Goal: Task Accomplishment & Management: Manage account settings

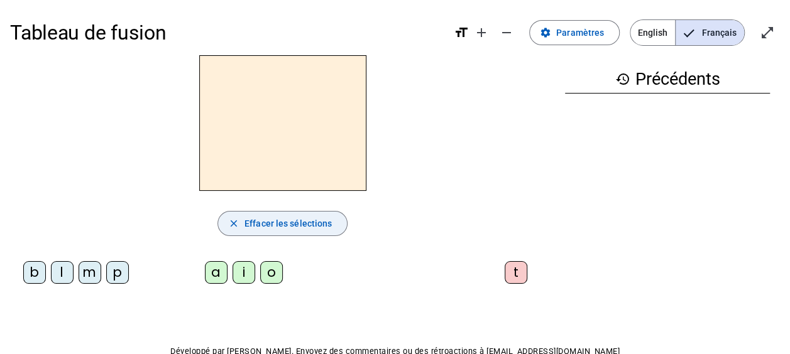
click at [299, 224] on span "Effacer les sélections" at bounding box center [287, 223] width 87 height 15
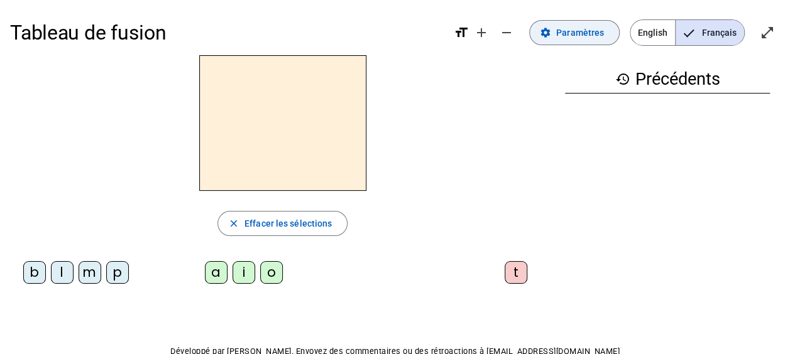
click at [592, 35] on span "Paramètres" at bounding box center [580, 32] width 48 height 15
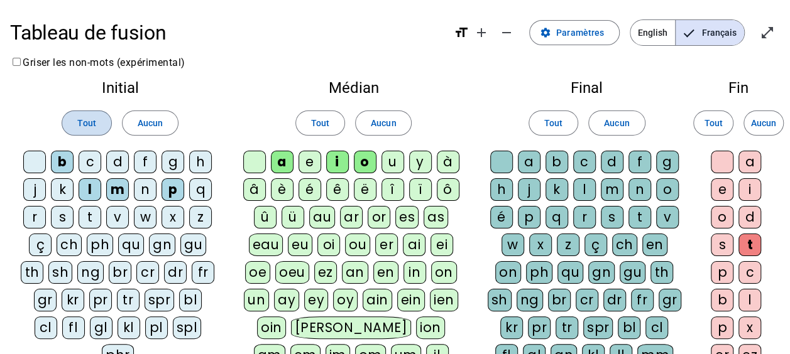
click at [87, 122] on span "Tout" at bounding box center [86, 123] width 18 height 15
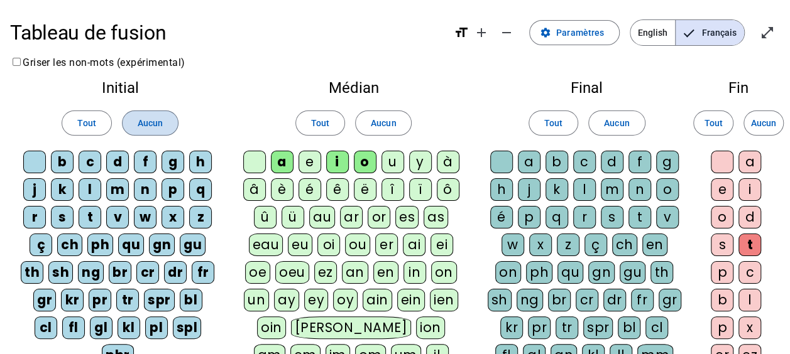
click at [161, 116] on span "Aucun" at bounding box center [150, 123] width 25 height 15
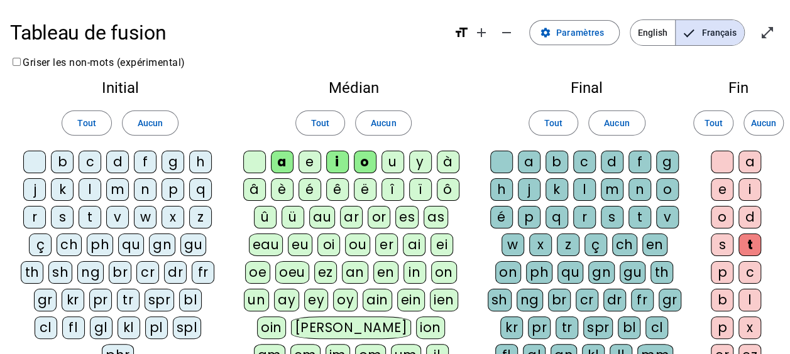
click at [70, 168] on div "b" at bounding box center [62, 162] width 23 height 23
click at [91, 167] on div "c" at bounding box center [90, 162] width 23 height 23
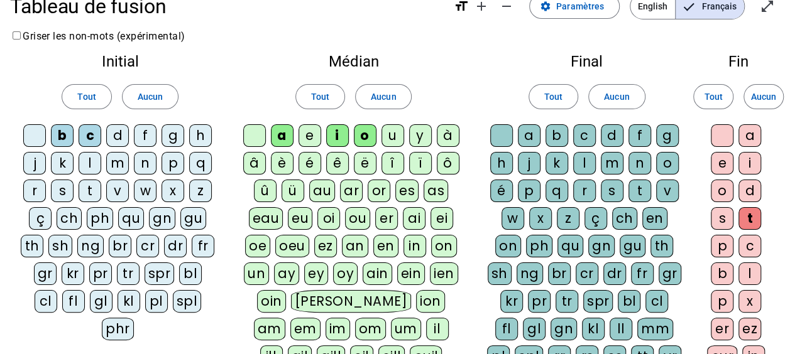
scroll to position [26, 0]
click at [119, 142] on div "d" at bounding box center [117, 136] width 23 height 23
click at [143, 143] on div "f" at bounding box center [145, 136] width 23 height 23
click at [173, 139] on div "g" at bounding box center [173, 136] width 23 height 23
click at [198, 137] on div "h" at bounding box center [200, 136] width 23 height 23
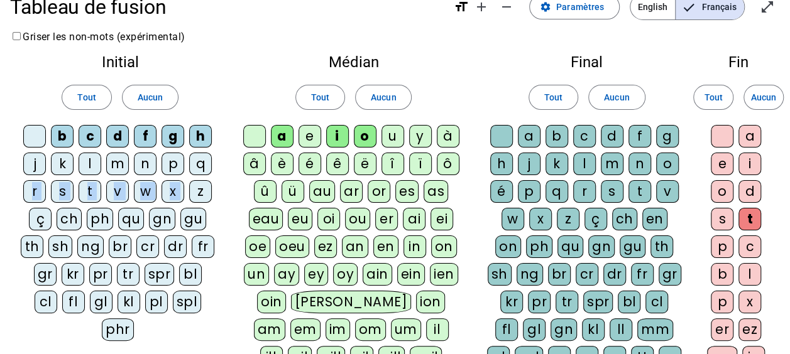
drag, startPoint x: 201, startPoint y: 160, endPoint x: 198, endPoint y: 186, distance: 26.6
click at [198, 186] on div "b c d f g h j k l m n p q r s t v w x z ç ch ph qu gn gu th sh ng br cr dr fr g…" at bounding box center [120, 235] width 200 height 221
drag, startPoint x: 198, startPoint y: 186, endPoint x: 229, endPoint y: 190, distance: 31.0
click at [229, 190] on div "Initial Tout Aucun b c d f g h j k l m n p q r s t v w x z ç ch ph qu gn gu th …" at bounding box center [120, 201] width 221 height 312
click at [200, 169] on div "q" at bounding box center [200, 164] width 23 height 23
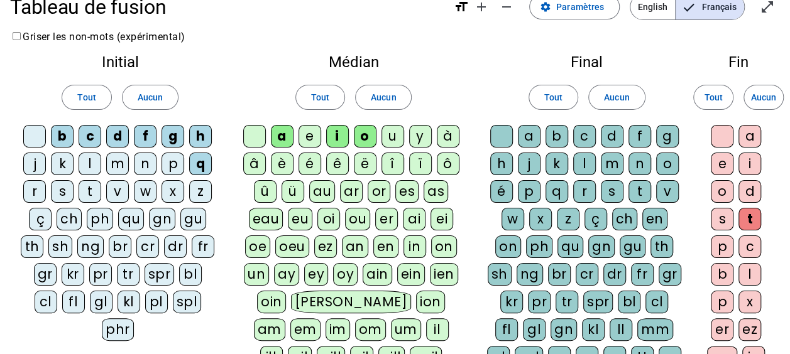
click at [200, 180] on div "z" at bounding box center [200, 191] width 23 height 23
click at [173, 182] on div "x" at bounding box center [173, 191] width 23 height 23
click at [172, 168] on div "p" at bounding box center [173, 164] width 23 height 23
click at [150, 162] on div "n" at bounding box center [145, 164] width 23 height 23
click at [119, 188] on div "v" at bounding box center [117, 191] width 23 height 23
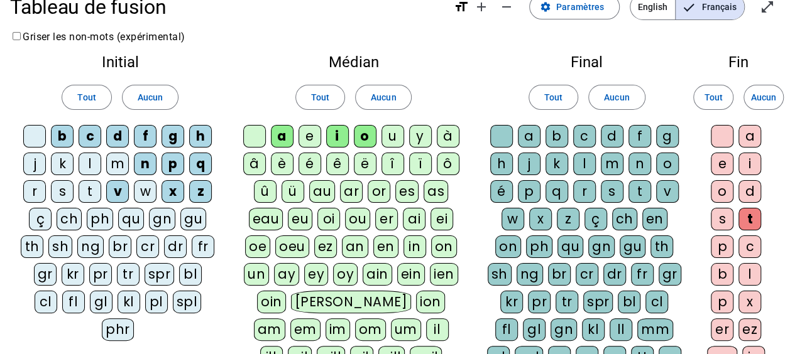
click at [146, 189] on div "w" at bounding box center [145, 191] width 23 height 23
click at [113, 166] on div "m" at bounding box center [117, 164] width 23 height 23
click at [88, 165] on div "l" at bounding box center [90, 164] width 23 height 23
click at [65, 163] on div "k" at bounding box center [62, 164] width 23 height 23
click at [33, 163] on div "j" at bounding box center [34, 164] width 23 height 23
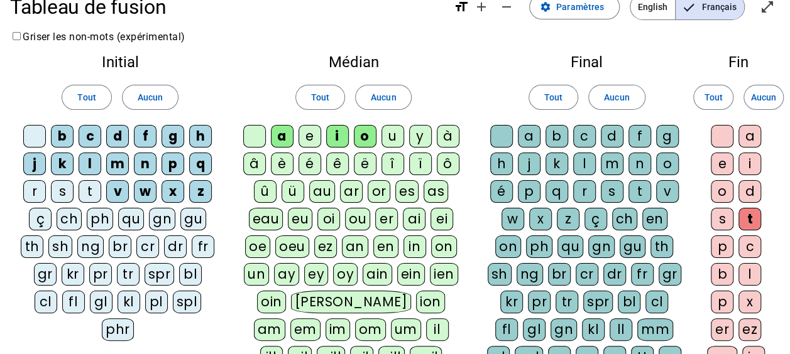
click at [36, 194] on div "r" at bounding box center [34, 191] width 23 height 23
click at [74, 188] on div "s" at bounding box center [62, 191] width 23 height 23
click at [90, 189] on div "t" at bounding box center [90, 191] width 23 height 23
click at [282, 131] on div "a" at bounding box center [282, 136] width 23 height 23
click at [290, 136] on div "a" at bounding box center [282, 136] width 23 height 23
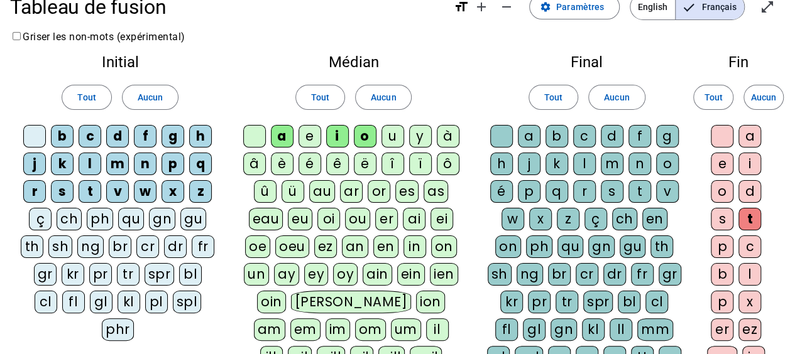
click at [314, 136] on div "e" at bounding box center [310, 136] width 23 height 23
click at [391, 137] on div "u" at bounding box center [392, 136] width 23 height 23
click at [529, 134] on div "a" at bounding box center [529, 136] width 23 height 23
click at [556, 129] on div "b" at bounding box center [557, 136] width 23 height 23
click at [590, 133] on div "c" at bounding box center [584, 136] width 23 height 23
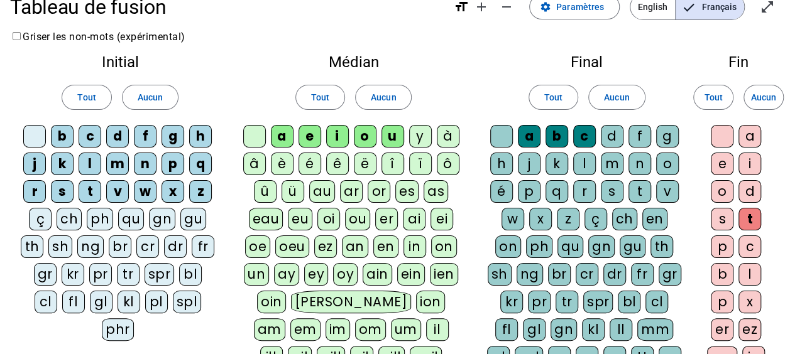
click at [608, 133] on div "d" at bounding box center [612, 136] width 23 height 23
click at [640, 133] on div "f" at bounding box center [639, 136] width 23 height 23
click at [664, 133] on div "g" at bounding box center [667, 136] width 23 height 23
click at [668, 163] on div "o" at bounding box center [667, 164] width 23 height 23
click at [635, 157] on div "n" at bounding box center [639, 164] width 23 height 23
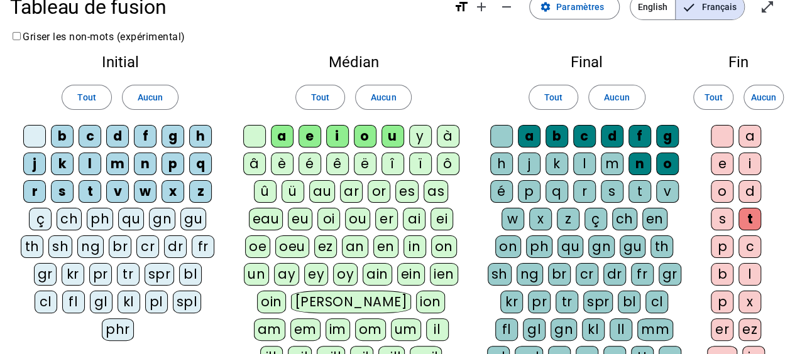
click at [611, 158] on div "m" at bounding box center [612, 164] width 23 height 23
click at [578, 156] on div "l" at bounding box center [584, 164] width 23 height 23
click at [555, 156] on div "k" at bounding box center [557, 164] width 23 height 23
click at [532, 155] on div "j" at bounding box center [529, 164] width 23 height 23
click at [506, 156] on div "h" at bounding box center [501, 164] width 23 height 23
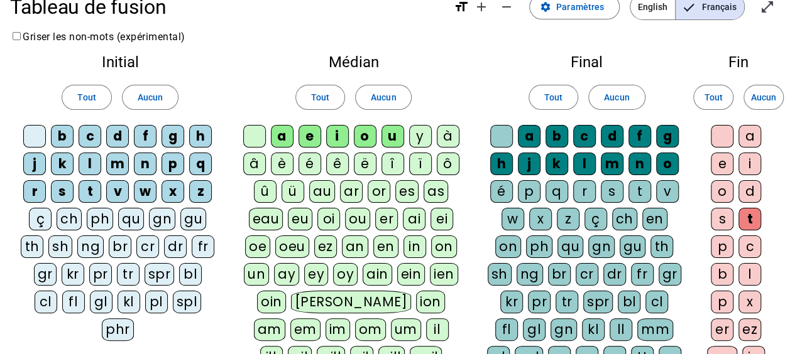
click at [500, 189] on div "é" at bounding box center [501, 191] width 23 height 23
click at [533, 190] on div "p" at bounding box center [529, 191] width 23 height 23
click at [505, 189] on div "é" at bounding box center [501, 191] width 23 height 23
click at [564, 190] on div "q" at bounding box center [557, 191] width 23 height 23
click at [590, 190] on div "r" at bounding box center [584, 191] width 23 height 23
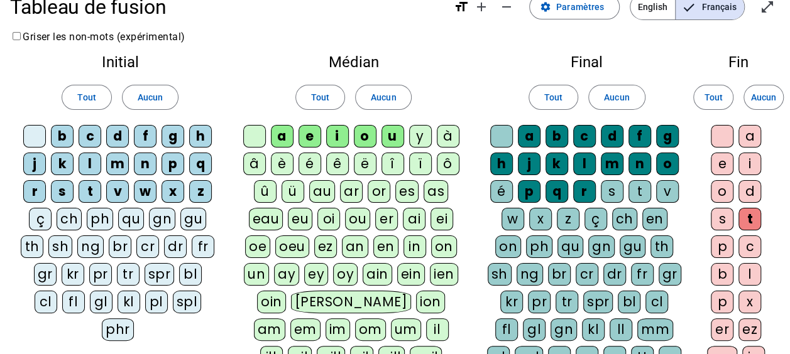
click at [612, 190] on div "s" at bounding box center [612, 191] width 23 height 23
click at [644, 190] on div "t" at bounding box center [639, 191] width 23 height 23
click at [666, 190] on div "v" at bounding box center [667, 191] width 23 height 23
click at [505, 220] on div "w" at bounding box center [513, 219] width 23 height 23
click at [529, 217] on div "x" at bounding box center [540, 219] width 23 height 23
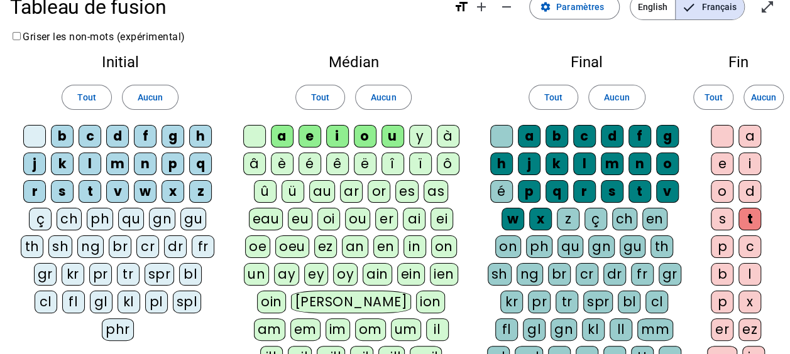
click at [557, 214] on div "z" at bounding box center [568, 219] width 23 height 23
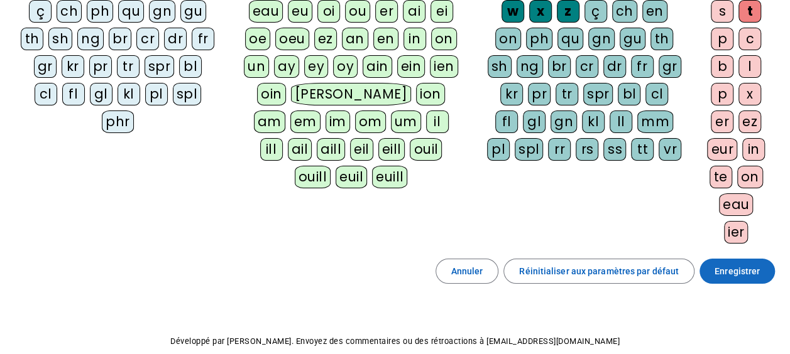
click at [757, 264] on span "Enregistrer" at bounding box center [737, 271] width 45 height 15
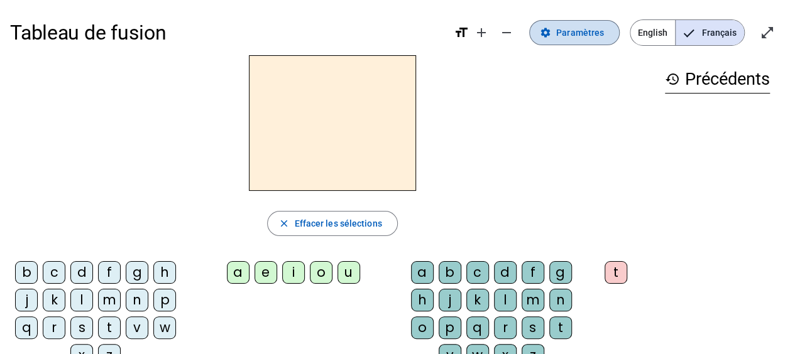
click at [604, 39] on span "Paramètres" at bounding box center [580, 32] width 48 height 15
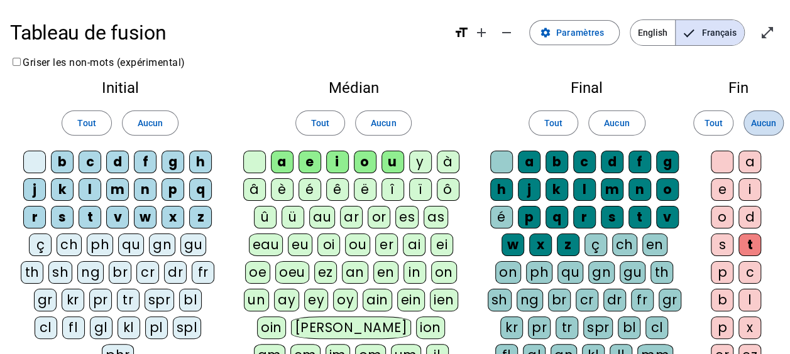
click at [775, 127] on span "Aucun" at bounding box center [763, 123] width 25 height 15
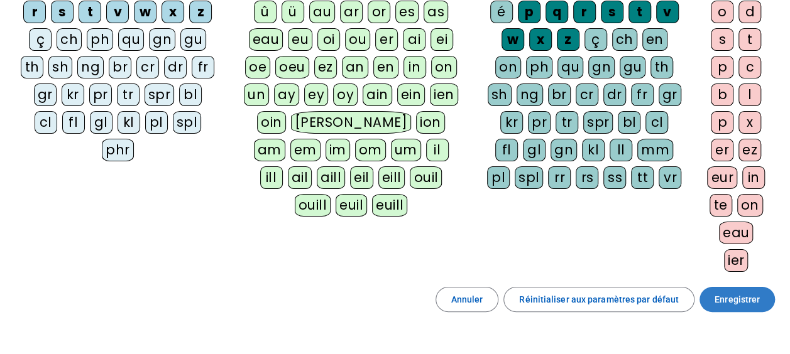
click at [744, 292] on span "Enregistrer" at bounding box center [737, 299] width 45 height 15
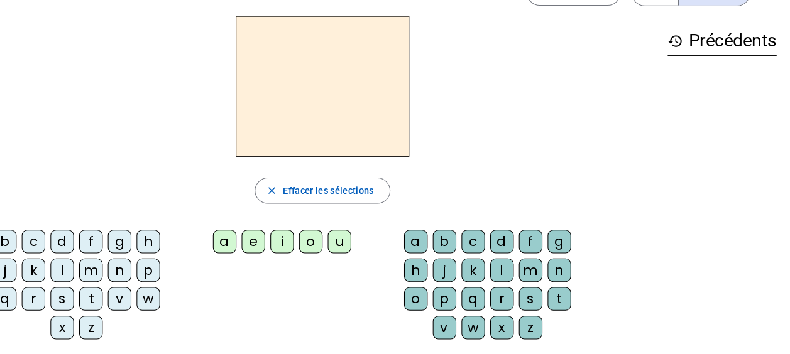
scroll to position [30, 0]
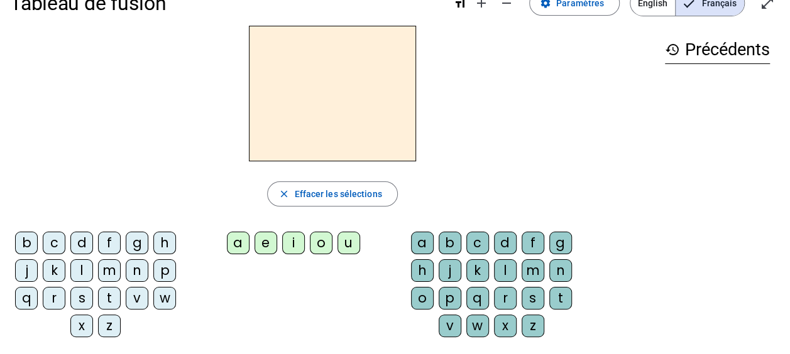
click at [111, 269] on div "m" at bounding box center [109, 271] width 23 height 23
click at [427, 244] on div "a" at bounding box center [422, 243] width 23 height 23
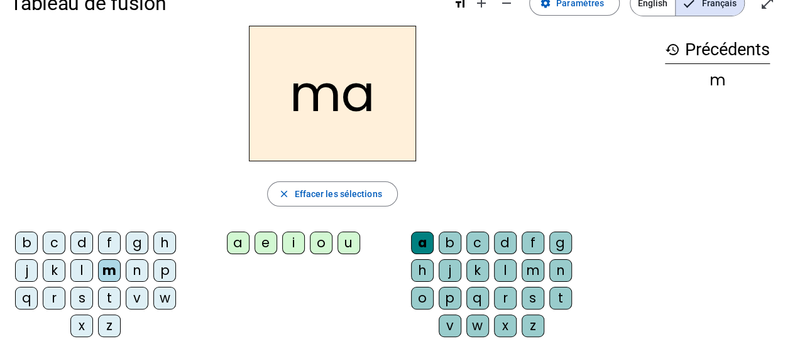
click at [509, 266] on div "l" at bounding box center [505, 271] width 23 height 23
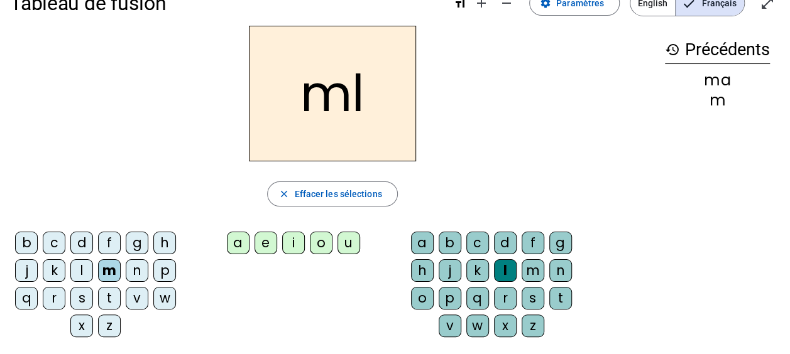
click at [456, 298] on div "p" at bounding box center [450, 298] width 23 height 23
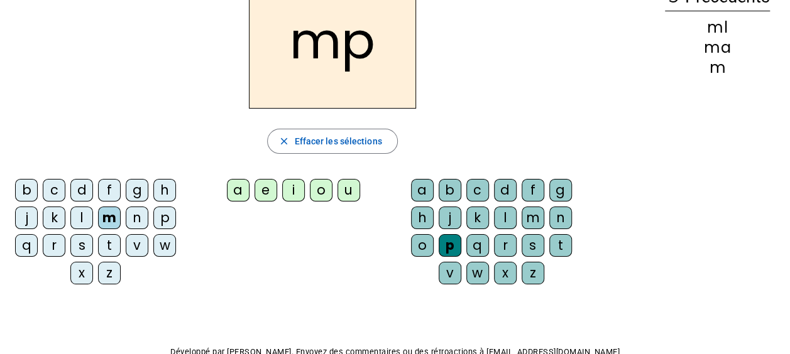
scroll to position [79, 0]
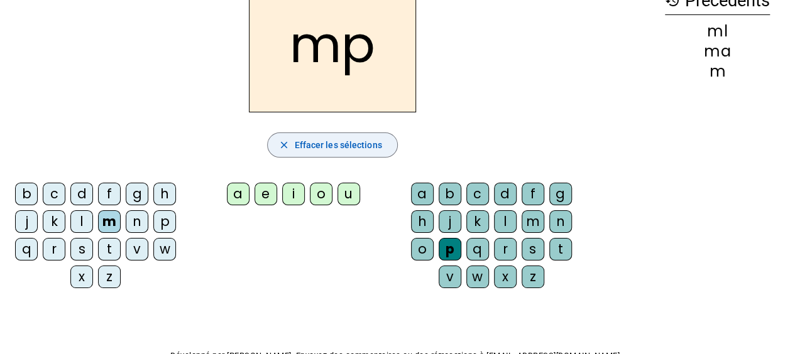
click at [337, 153] on span "button" at bounding box center [332, 145] width 129 height 30
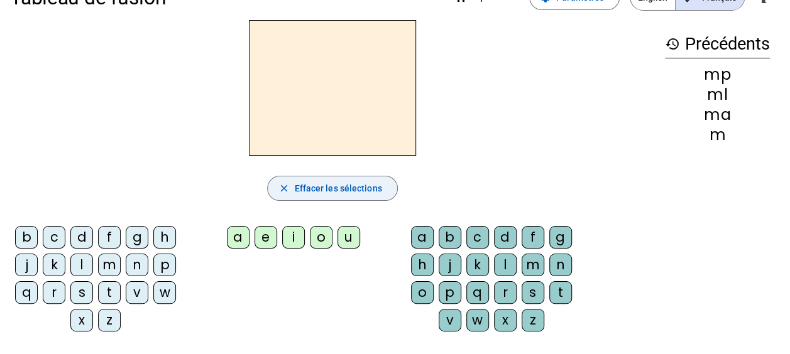
scroll to position [34, 0]
